Goal: Find specific page/section: Find specific page/section

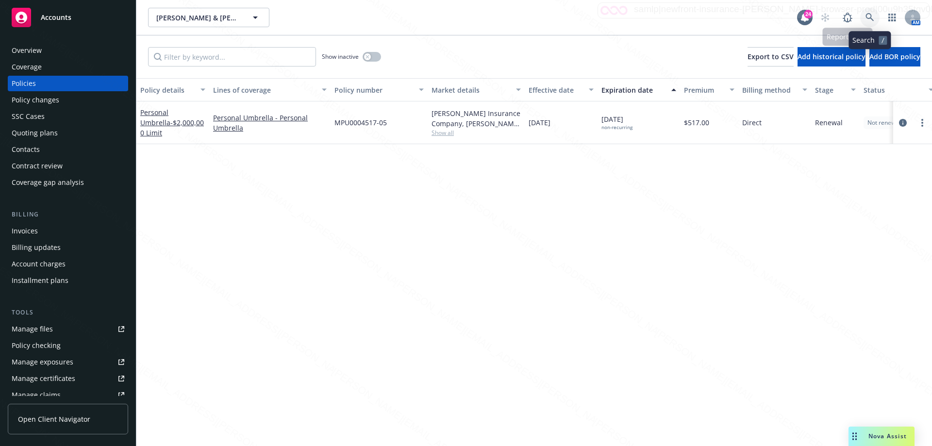
click at [871, 17] on icon at bounding box center [870, 17] width 8 height 8
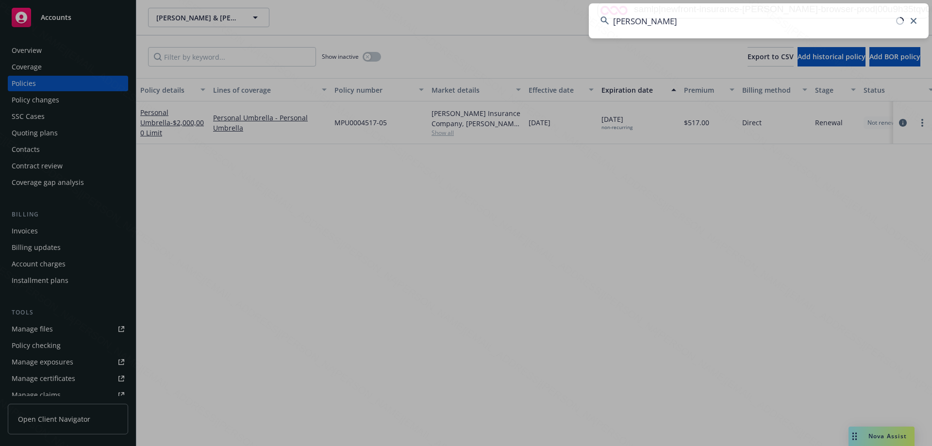
type input "[PERSON_NAME]"
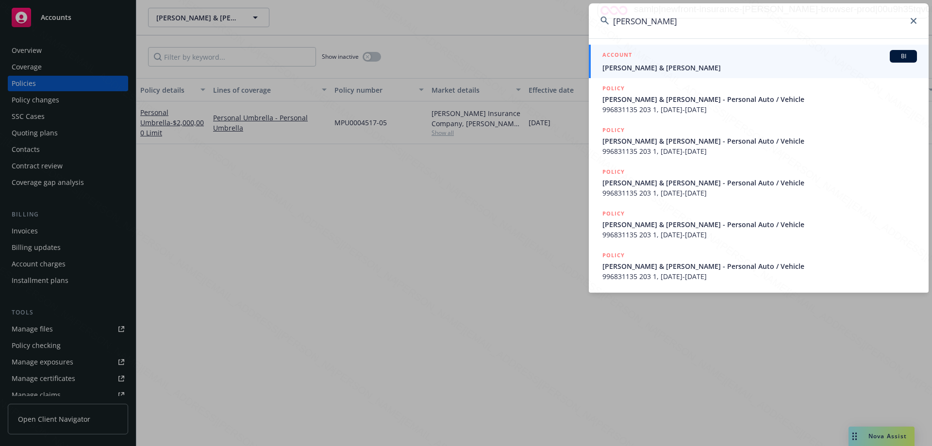
click at [619, 65] on span "[PERSON_NAME] & [PERSON_NAME]" at bounding box center [760, 68] width 315 height 10
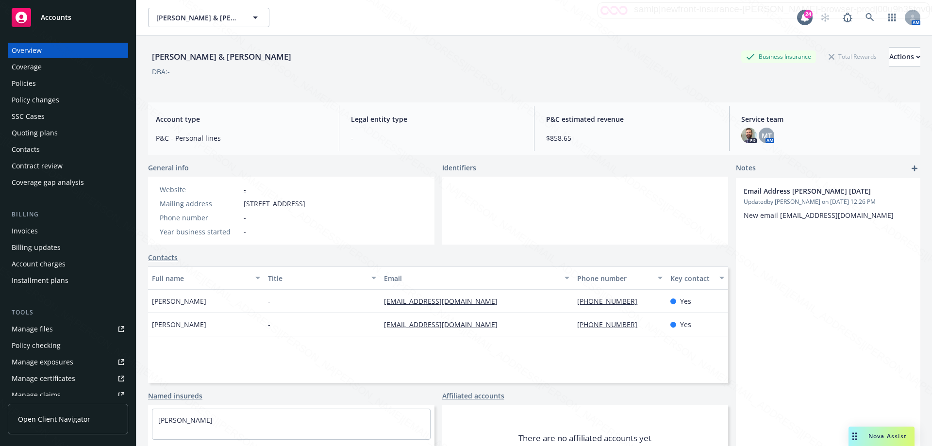
click at [25, 80] on div "Policies" at bounding box center [24, 84] width 24 height 16
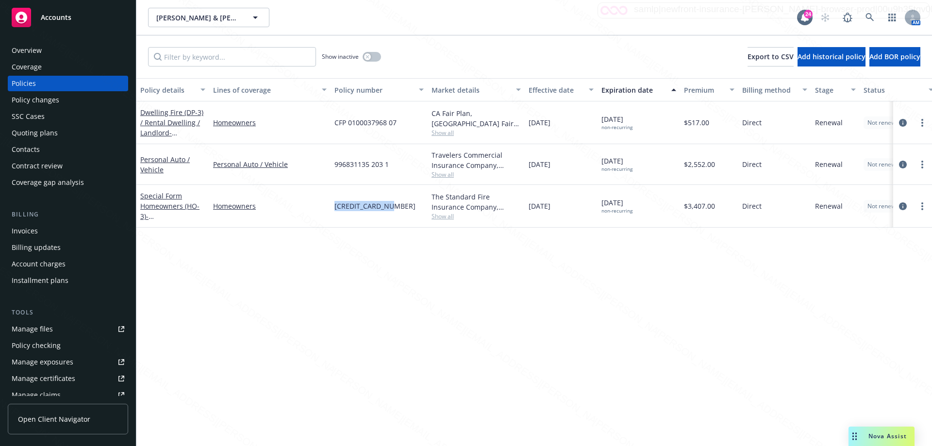
drag, startPoint x: 333, startPoint y: 204, endPoint x: 395, endPoint y: 208, distance: 62.3
click at [395, 208] on div "[CREDIT_CARD_NUMBER]" at bounding box center [379, 206] width 97 height 43
copy span "[CREDIT_CARD_NUMBER]"
